Goal: Communication & Community: Ask a question

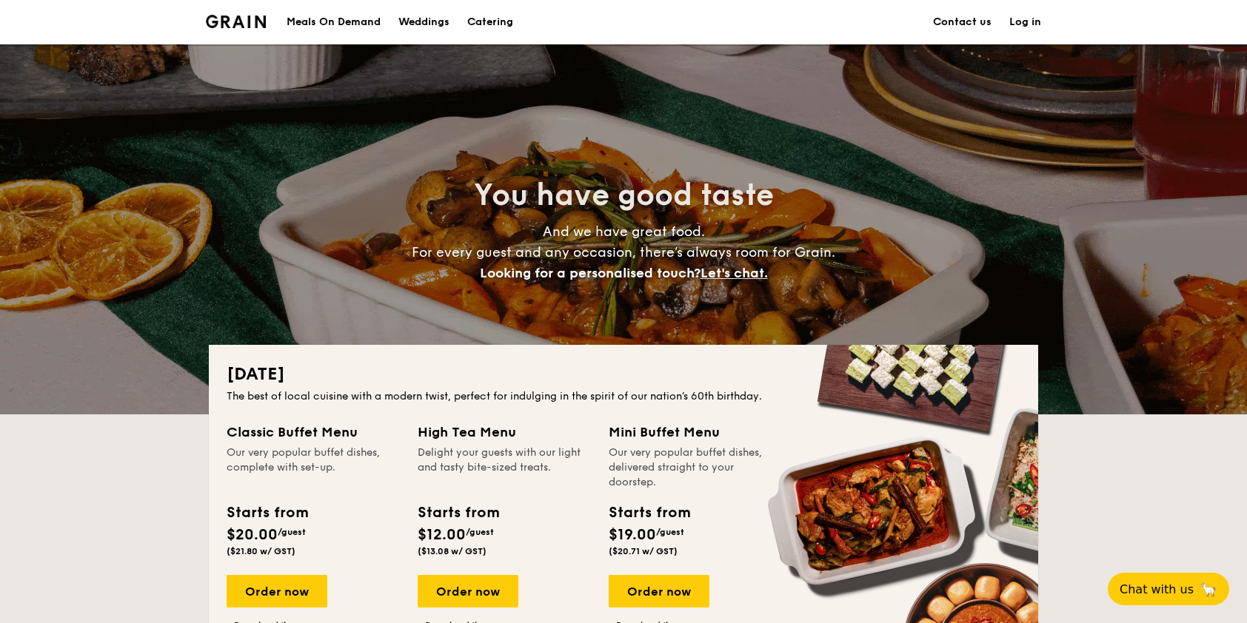
click at [792, 23] on link "Contact us" at bounding box center [962, 22] width 58 height 44
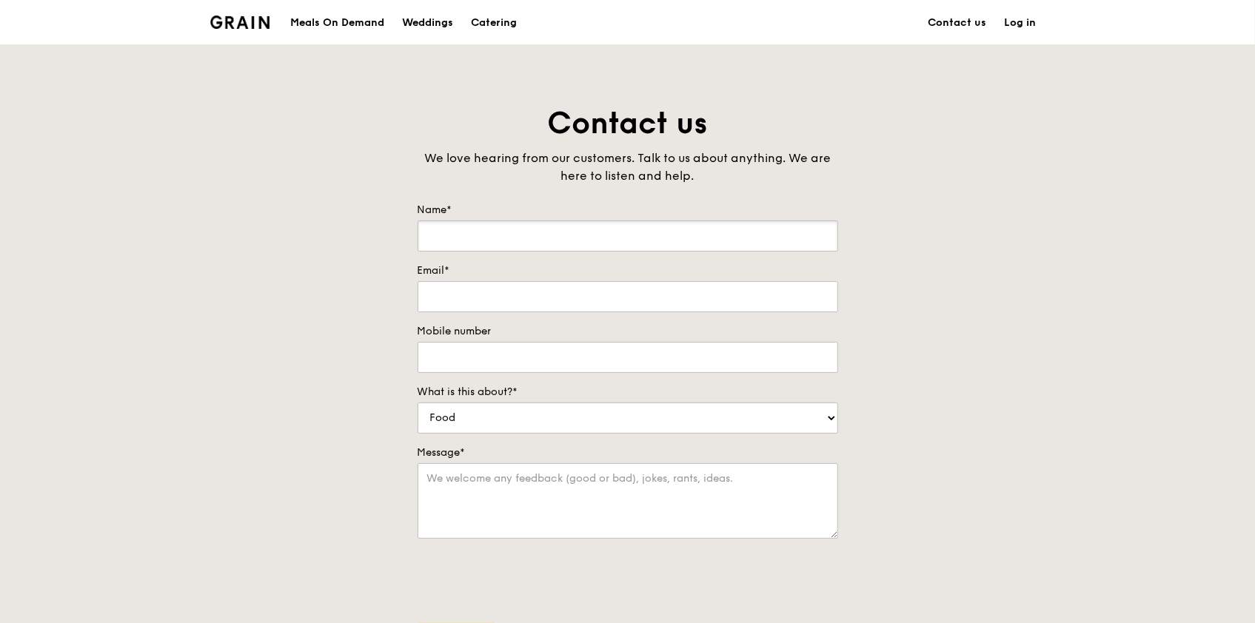
click at [535, 237] on input "Name*" at bounding box center [628, 236] width 420 height 31
type input "Rina Jauhari"
type input "63454665"
drag, startPoint x: 452, startPoint y: 234, endPoint x: 680, endPoint y: 232, distance: 227.3
click at [678, 232] on input "Rina Jauhari" at bounding box center [628, 236] width 420 height 31
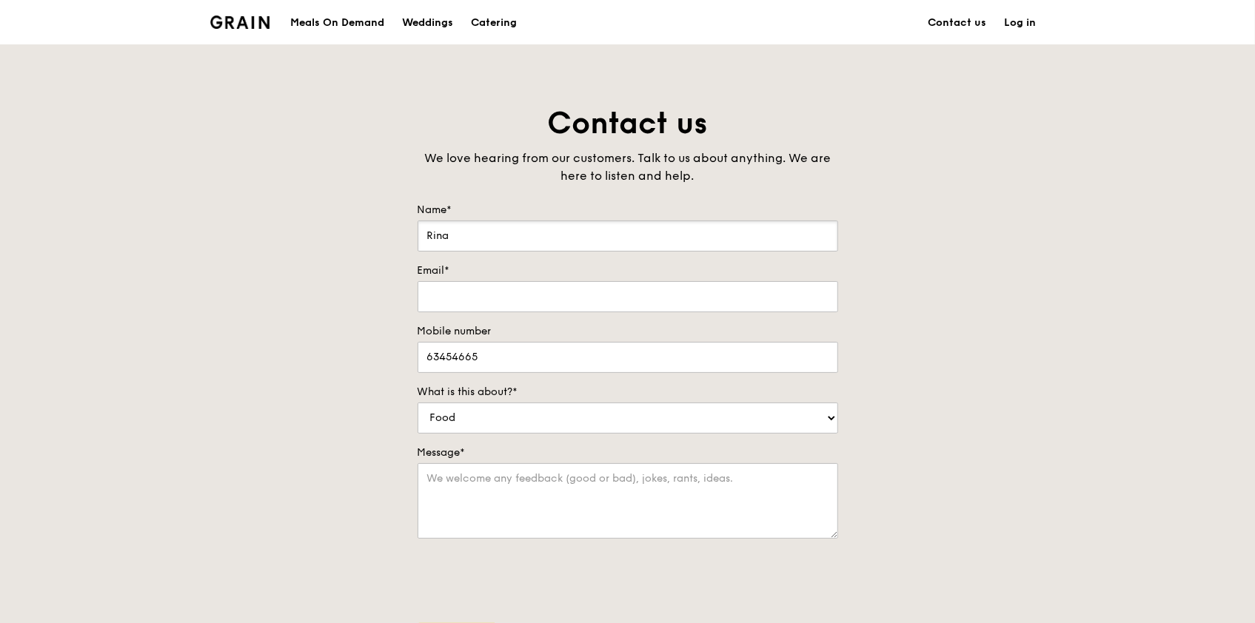
type input "Rina"
click at [1011, 253] on div "Contact us We love hearing from our customers. Talk to us about anything. We ar…" at bounding box center [627, 413] width 1255 height 619
click at [489, 293] on input "Email*" at bounding box center [628, 296] width 420 height 31
type input "rina.jauhari@lendlease.com"
click at [517, 419] on select "Food Service Billing/Payment Catering Others" at bounding box center [628, 418] width 420 height 31
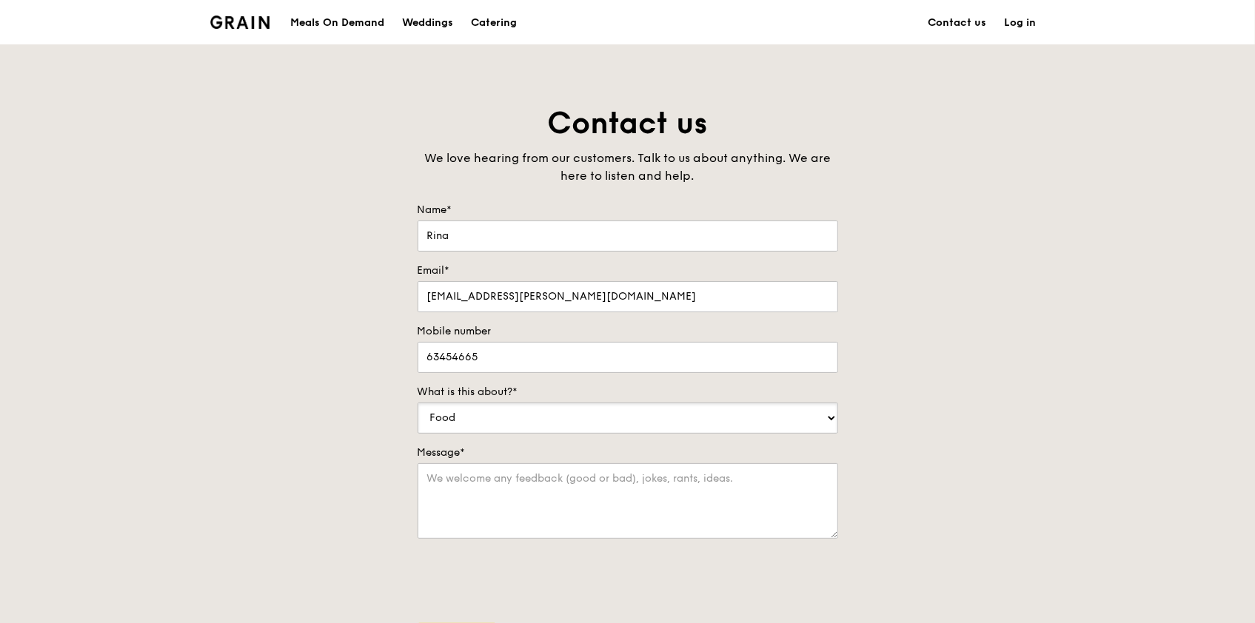
select select "Catering"
click at [418, 403] on select "Food Service Billing/Payment Catering Others" at bounding box center [628, 418] width 420 height 31
click at [1068, 443] on div "Contact us We love hearing from our customers. Talk to us about anything. We ar…" at bounding box center [627, 413] width 1255 height 619
click at [540, 493] on textarea "Message*" at bounding box center [628, 501] width 420 height 76
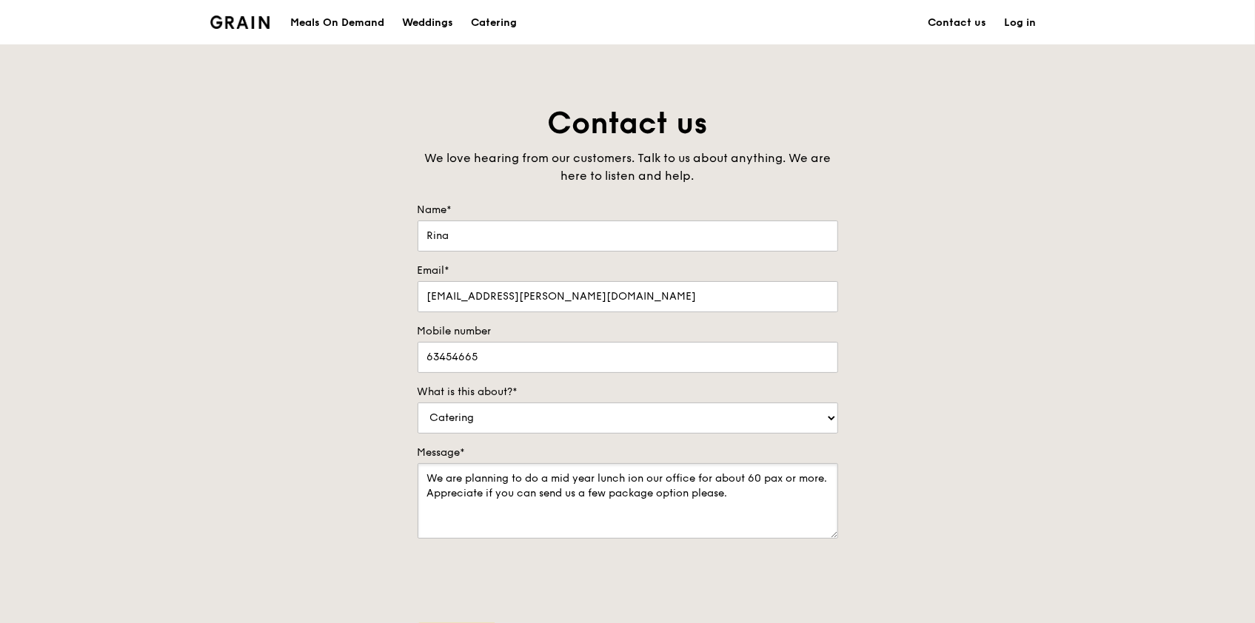
click at [776, 495] on textarea "We are planning to do a mid year lunch ion our office for about 60 pax or more.…" at bounding box center [628, 501] width 420 height 76
type textarea "We are planning to do a mid year lunch ion our office for about 60 pax or more.…"
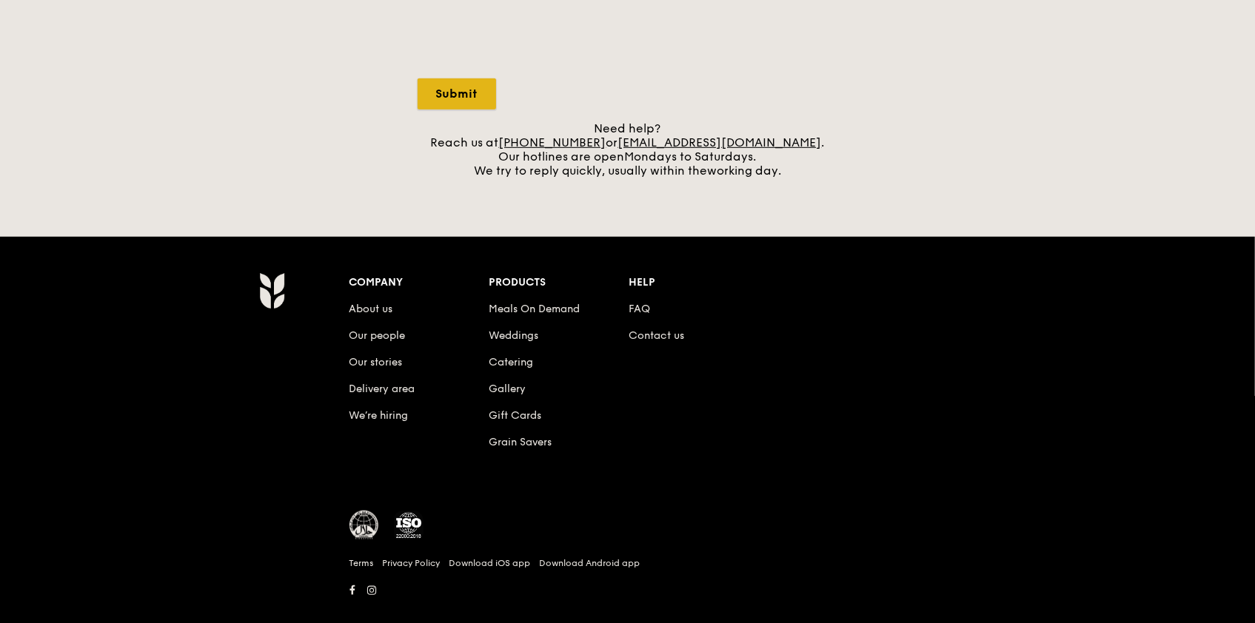
click at [493, 90] on input "Submit" at bounding box center [457, 93] width 78 height 31
select select "Food"
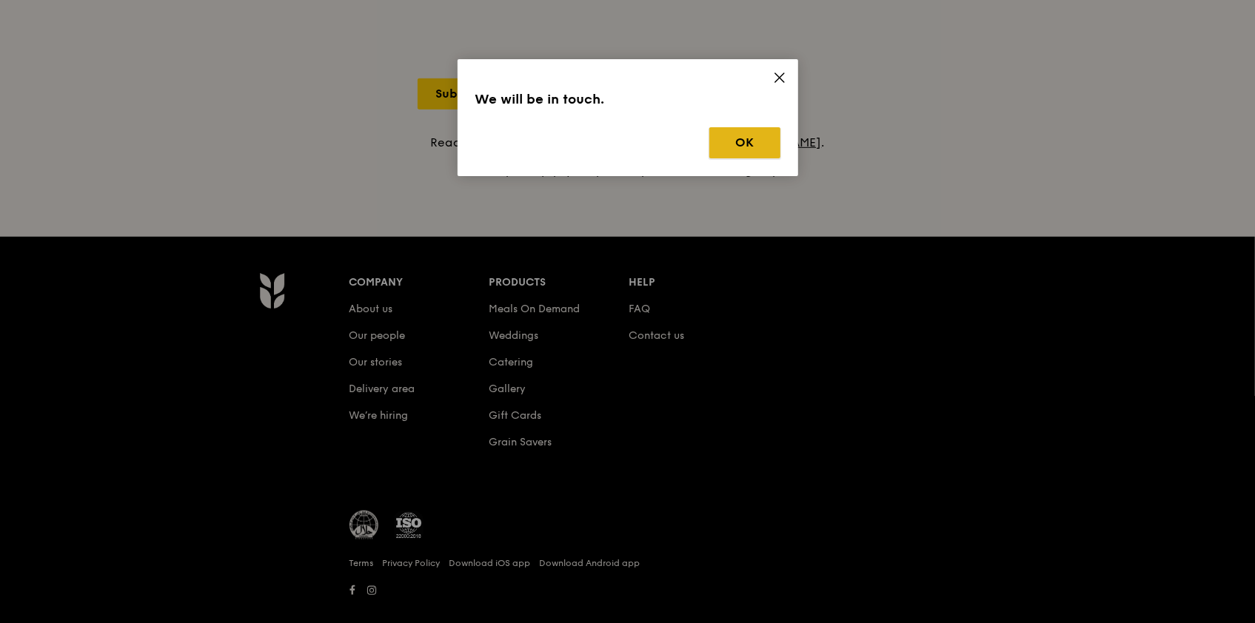
click at [774, 150] on button "OK" at bounding box center [744, 142] width 71 height 31
